Goal: Task Accomplishment & Management: Manage account settings

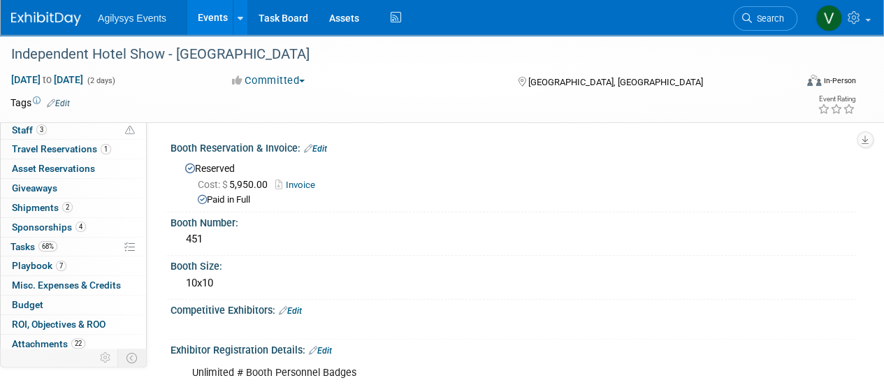
scroll to position [61, 0]
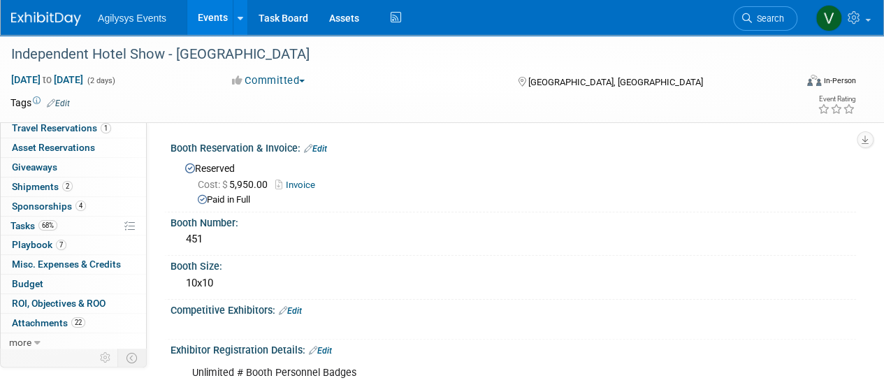
click at [52, 202] on span "Sponsorships 4" at bounding box center [49, 205] width 74 height 11
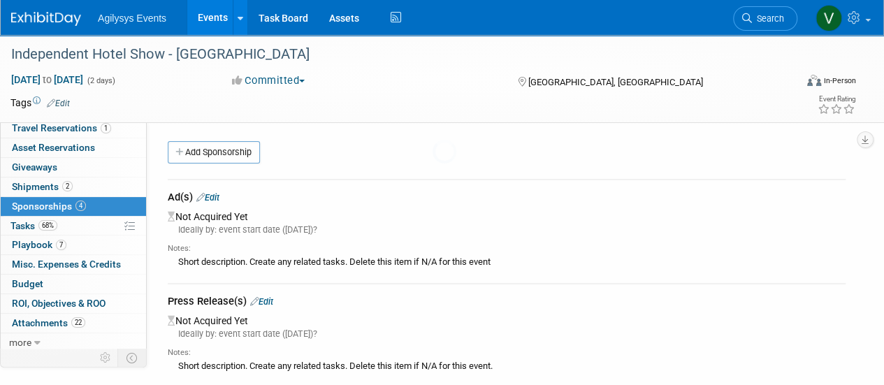
click at [56, 187] on body "Agilysys Events Events Add Event Bulk Upload Events Shareable Event Boards Rece…" at bounding box center [442, 192] width 884 height 385
drag, startPoint x: 60, startPoint y: 187, endPoint x: 173, endPoint y: 224, distance: 119.3
click at [60, 186] on span "Shipments 2" at bounding box center [42, 186] width 61 height 11
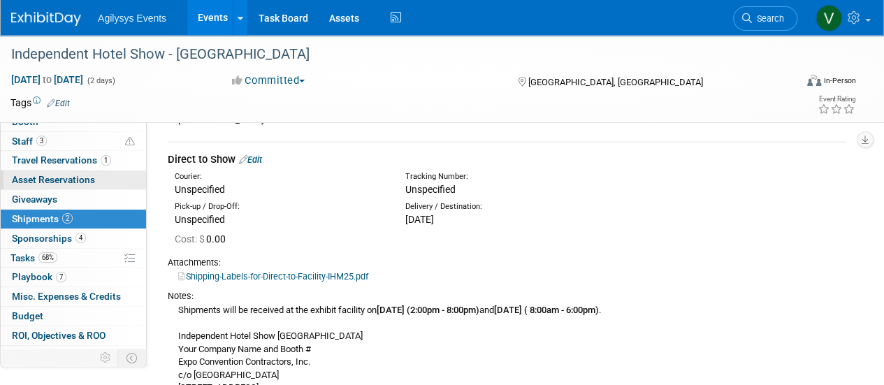
scroll to position [0, 0]
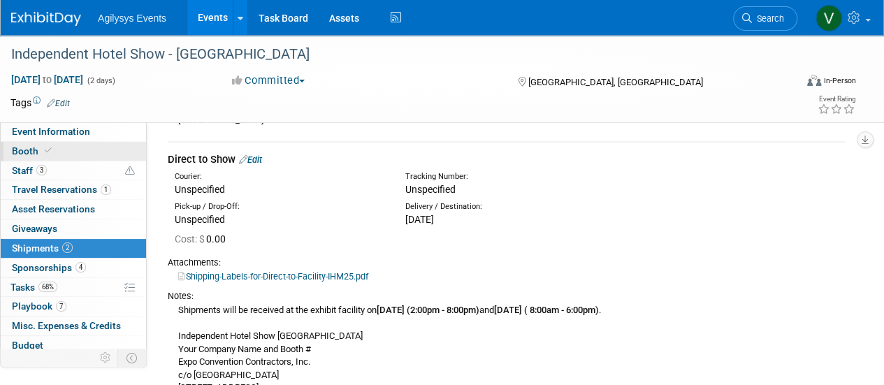
click at [27, 150] on span "Booth" at bounding box center [33, 150] width 43 height 11
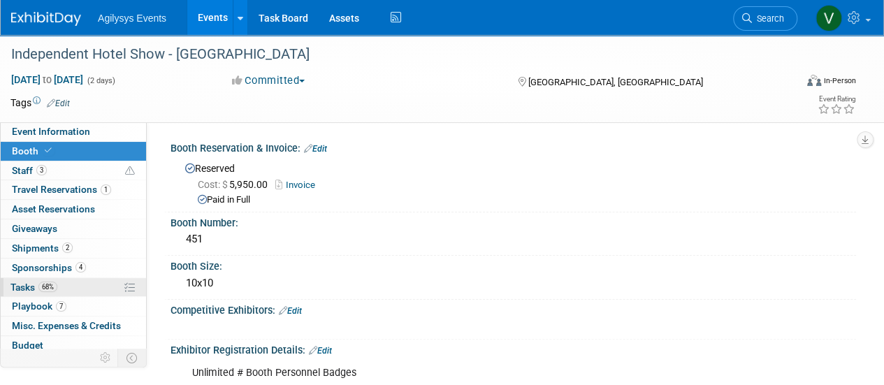
click at [27, 293] on link "68% Tasks 68%" at bounding box center [73, 287] width 145 height 19
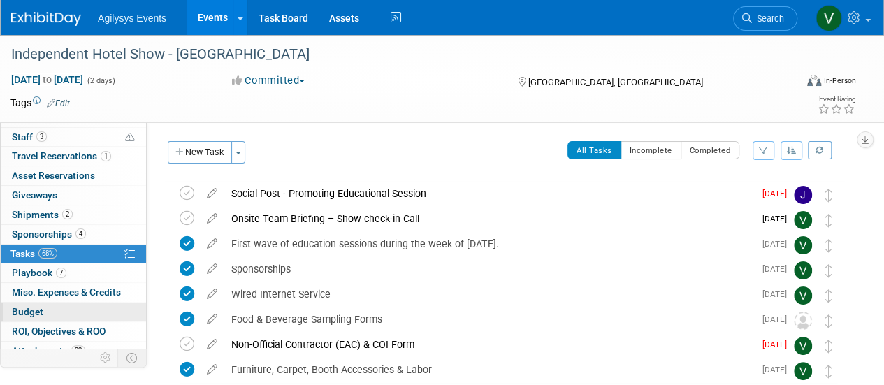
scroll to position [61, 0]
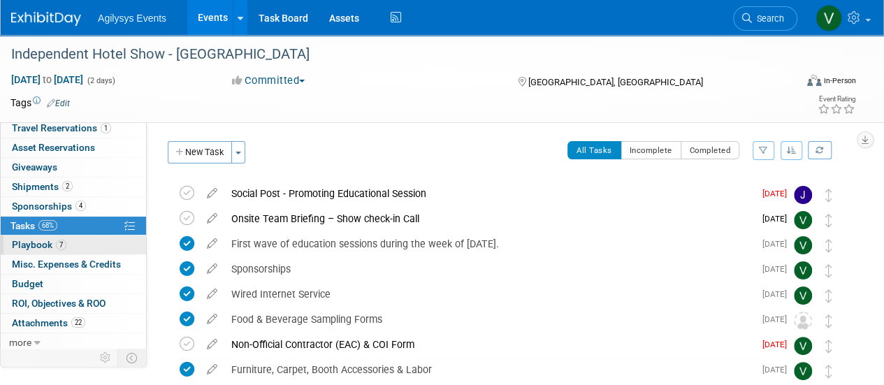
click at [45, 239] on span "Playbook 7" at bounding box center [39, 244] width 54 height 11
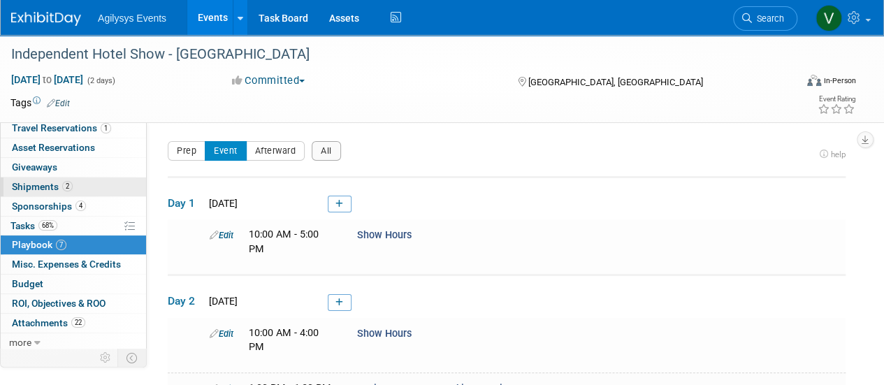
click at [48, 186] on span "Shipments 2" at bounding box center [42, 186] width 61 height 11
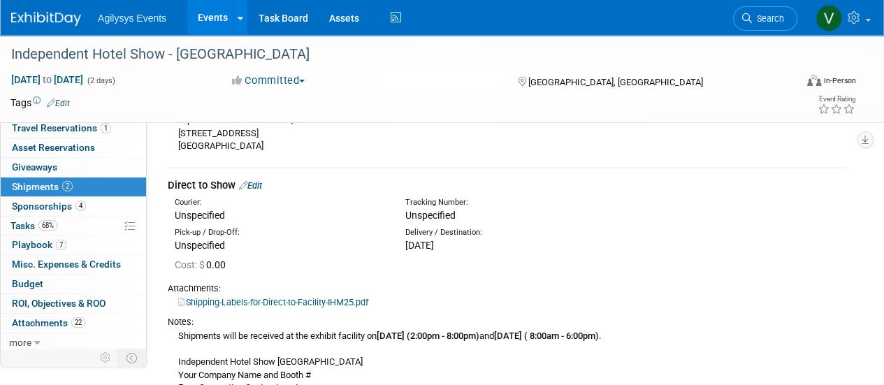
scroll to position [0, 0]
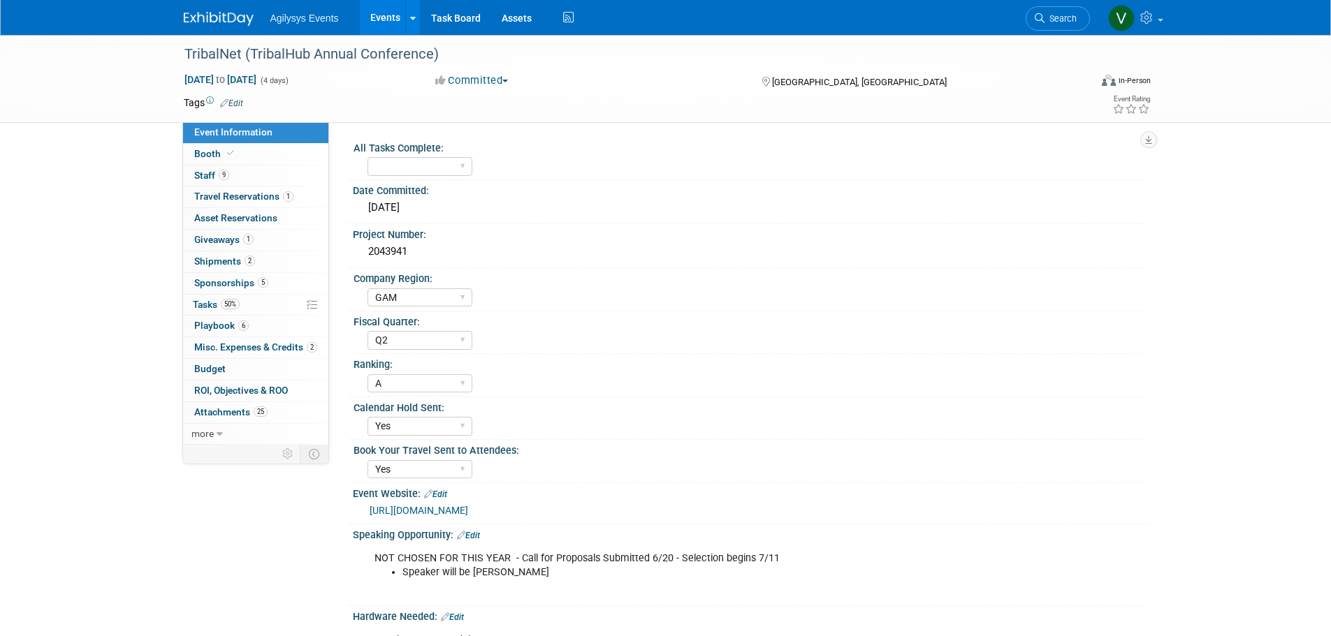
select select "GAM"
select select "Q2"
select select "A"
select select "Yes"
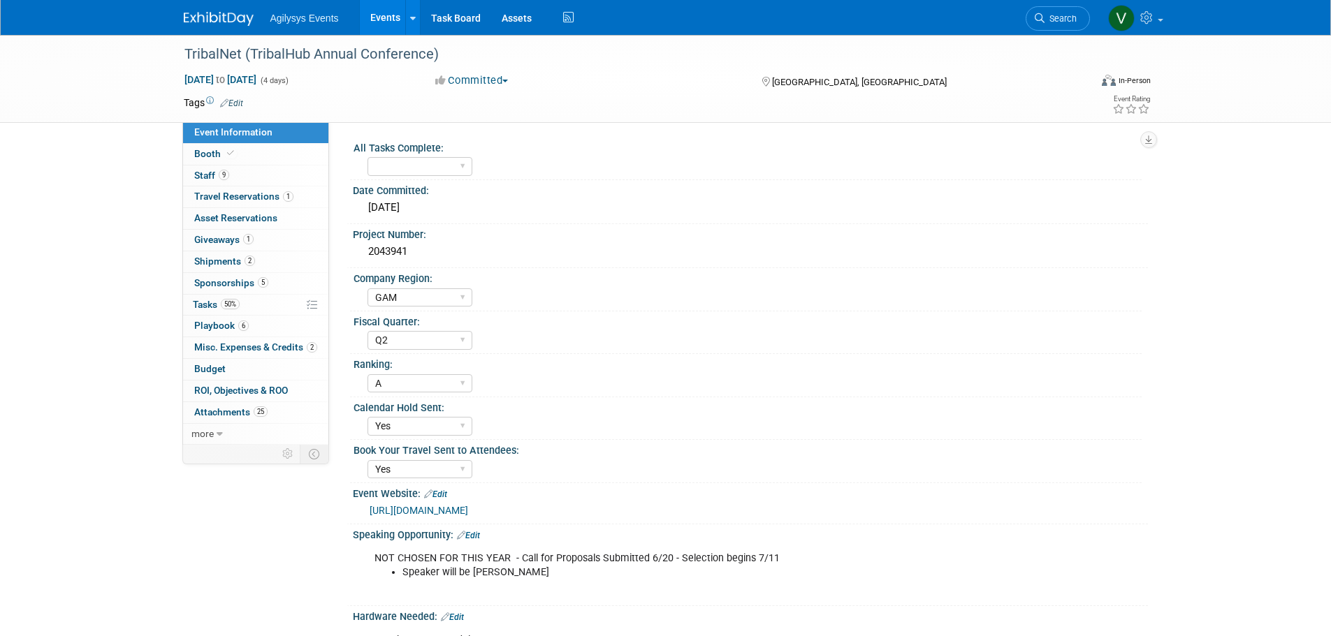
click at [284, 13] on span "Agilysys Events" at bounding box center [304, 18] width 68 height 11
click at [249, 13] on img at bounding box center [219, 19] width 70 height 14
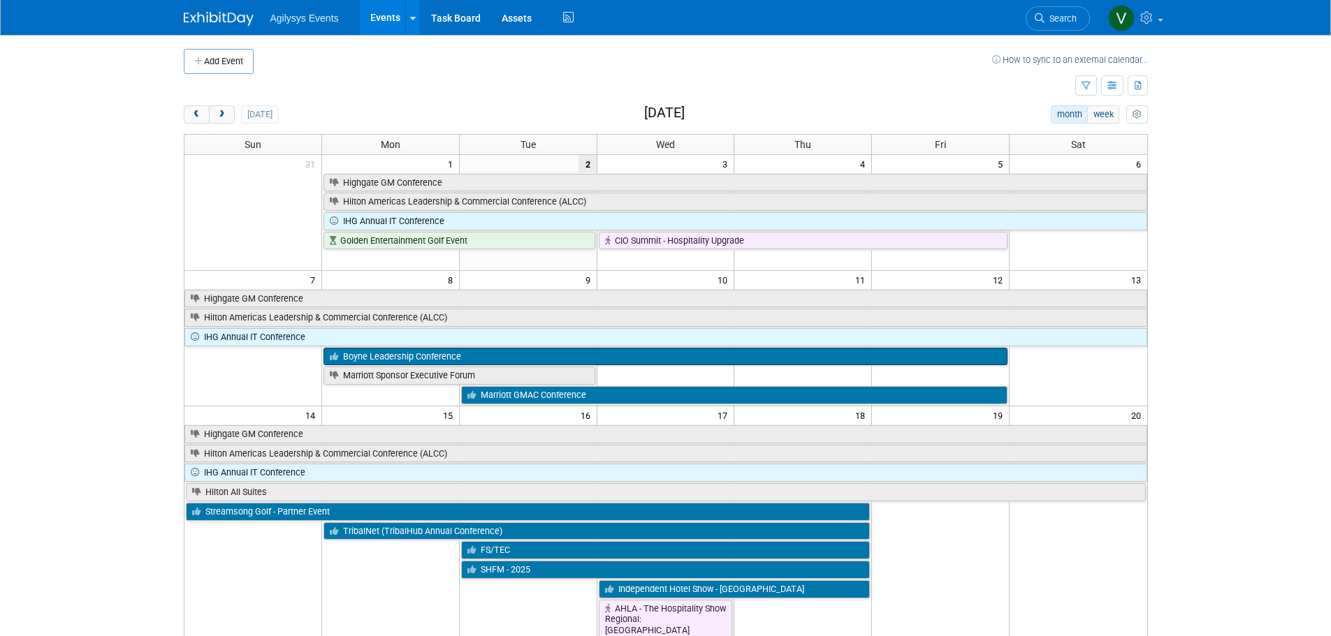
click at [374, 356] on link "Boyne Leadership Conference" at bounding box center [665, 357] width 684 height 18
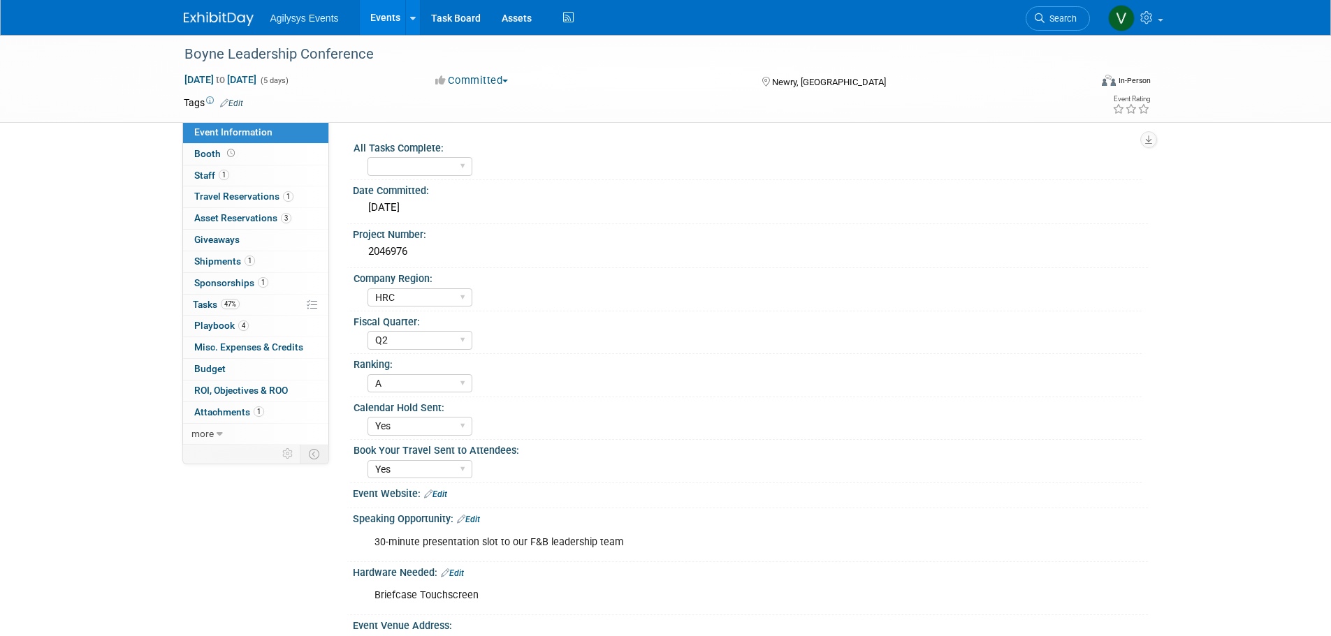
select select "HRC"
select select "Q2"
select select "A"
select select "Yes"
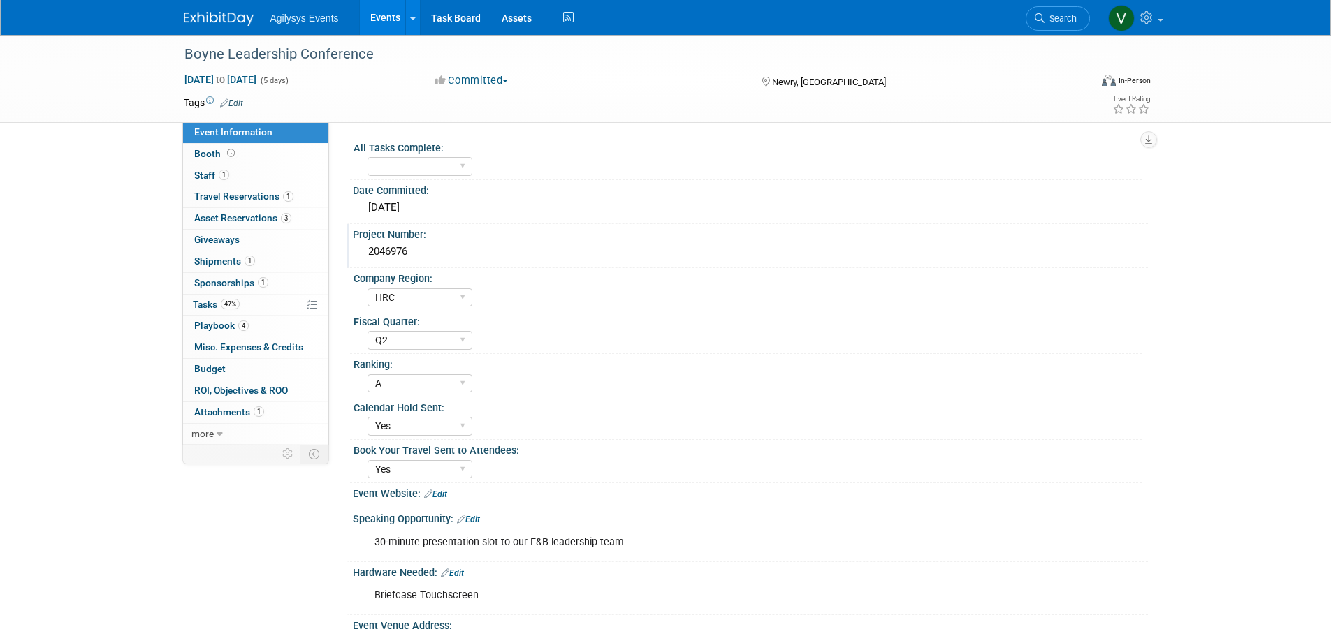
drag, startPoint x: 429, startPoint y: 249, endPoint x: 360, endPoint y: 247, distance: 68.5
click at [360, 247] on div "2046976" at bounding box center [750, 252] width 795 height 23
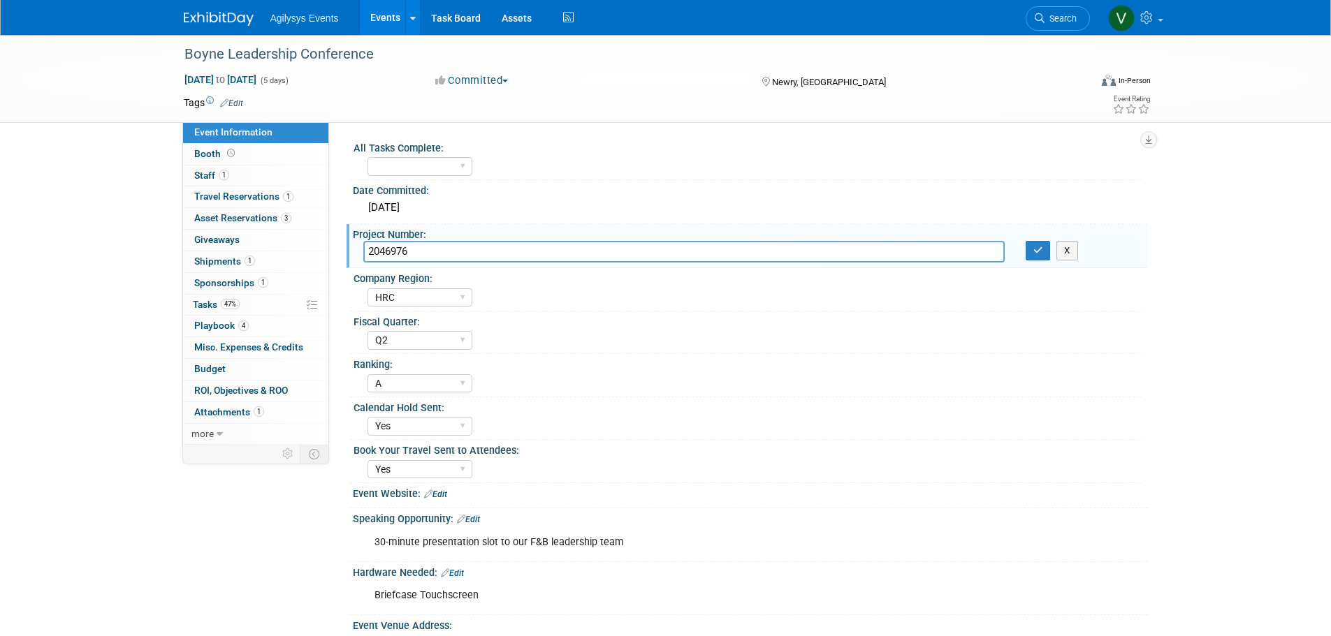
drag, startPoint x: 369, startPoint y: 247, endPoint x: 425, endPoint y: 238, distance: 56.6
click at [425, 238] on div "Project Number:" at bounding box center [750, 232] width 795 height 17
drag, startPoint x: 400, startPoint y: 252, endPoint x: 375, endPoint y: 251, distance: 24.5
click at [365, 251] on input "2046976" at bounding box center [683, 252] width 641 height 22
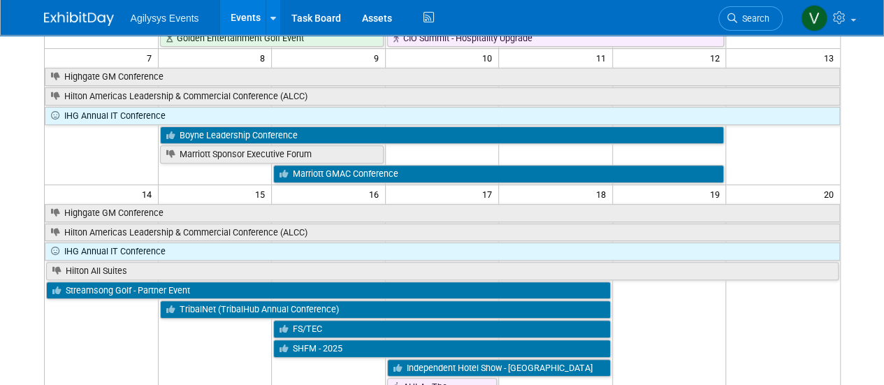
scroll to position [279, 0]
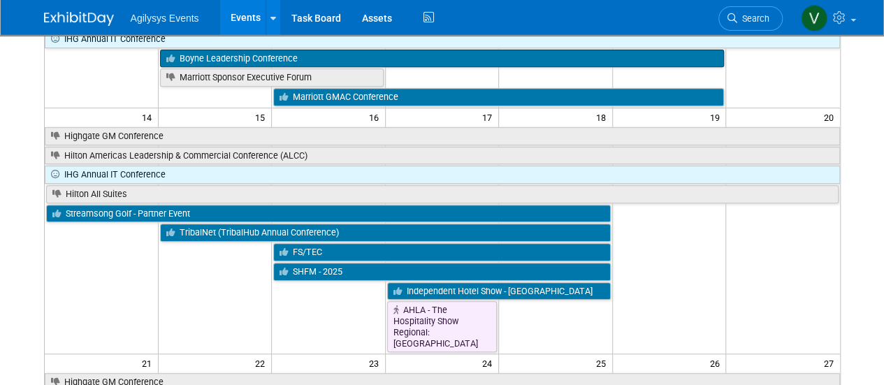
click at [258, 58] on link "Boyne Leadership Conference" at bounding box center [442, 59] width 564 height 18
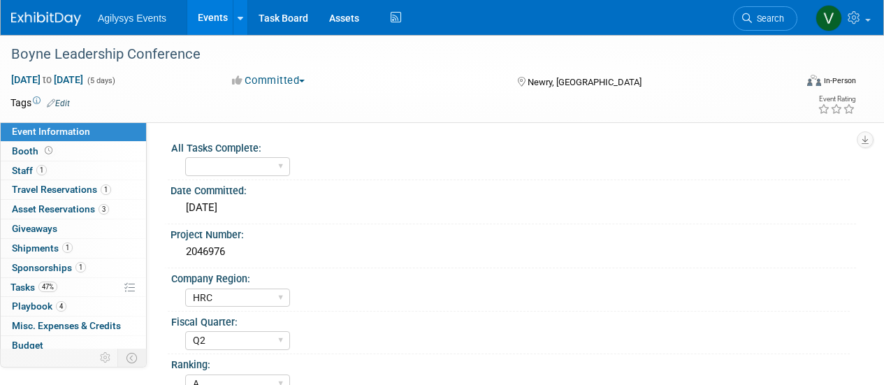
select select "HRC"
select select "Q2"
select select "A"
select select "Yes"
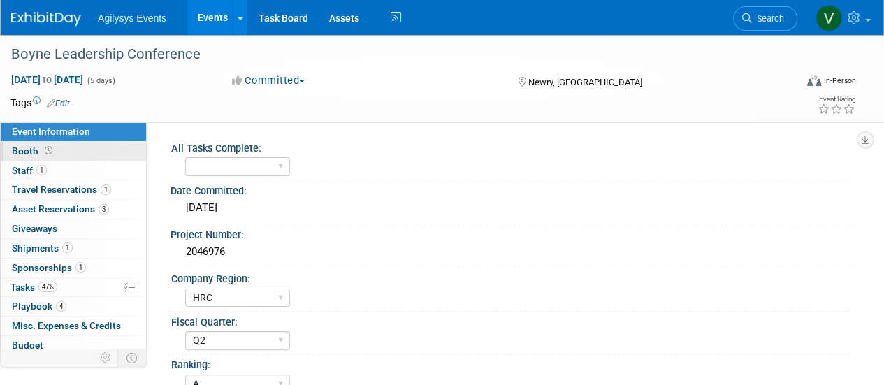
click at [43, 155] on span at bounding box center [48, 150] width 13 height 10
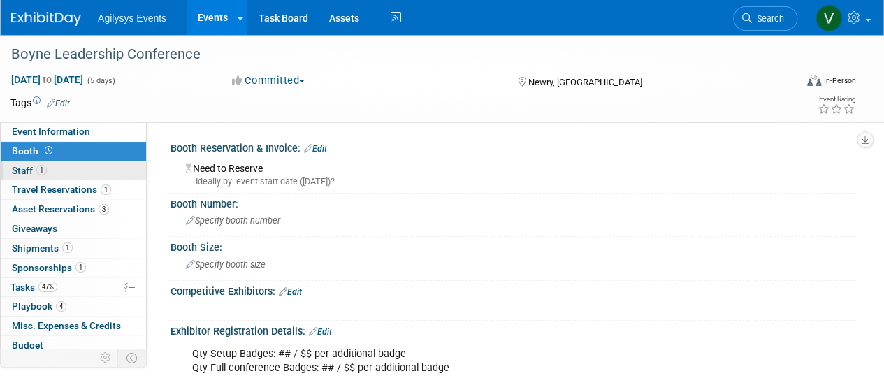
click at [53, 174] on link "1 Staff 1" at bounding box center [73, 170] width 145 height 19
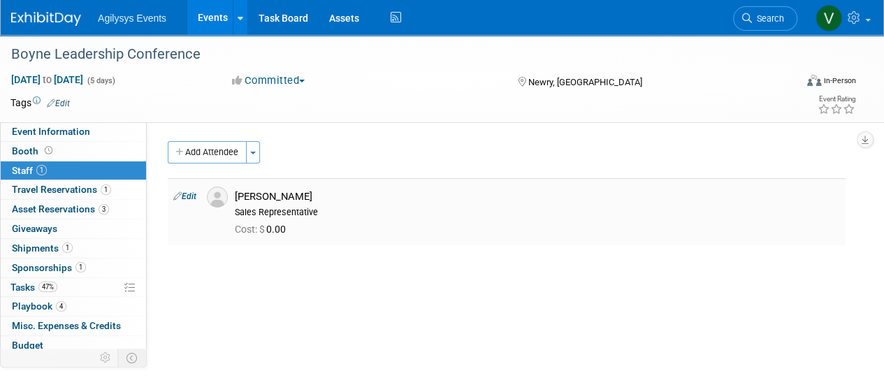
drag, startPoint x: 344, startPoint y: 201, endPoint x: 245, endPoint y: 200, distance: 99.9
click at [235, 200] on div "[PERSON_NAME] Sales Representative" at bounding box center [537, 202] width 626 height 31
copy div "[PERSON_NAME]"
